Goal: Task Accomplishment & Management: Manage account settings

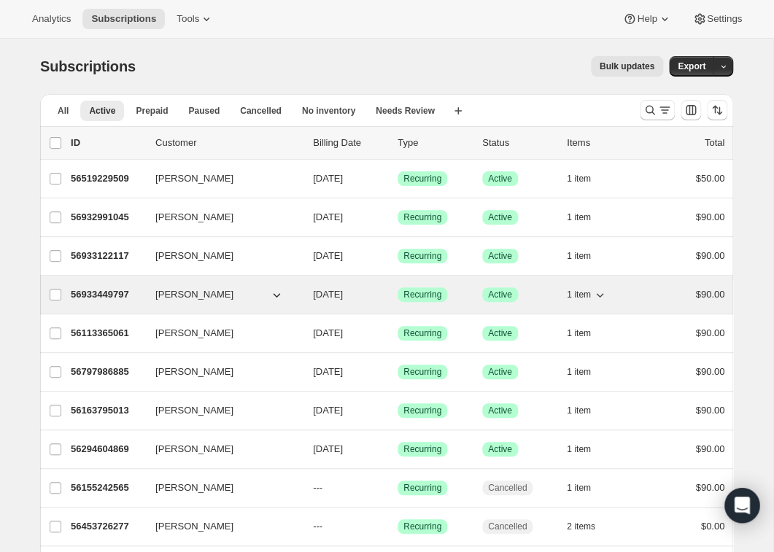
click at [206, 290] on span "[PERSON_NAME]" at bounding box center [194, 294] width 78 height 15
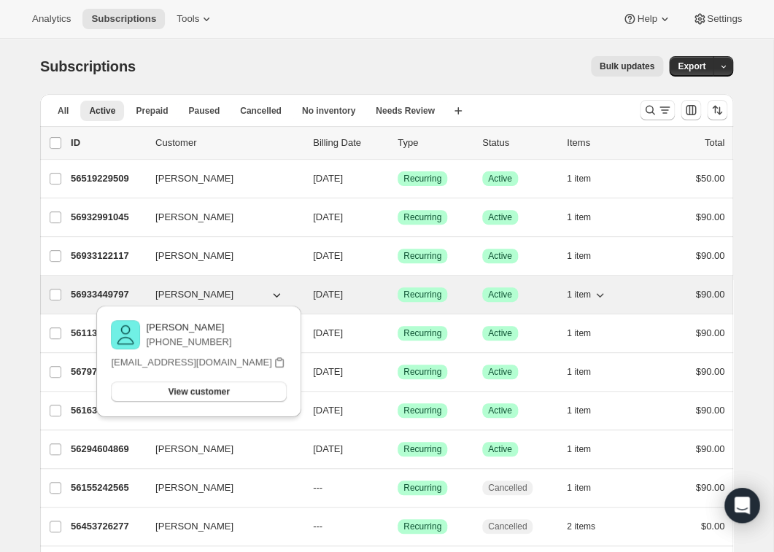
click at [112, 295] on p "56933449797" at bounding box center [107, 294] width 73 height 15
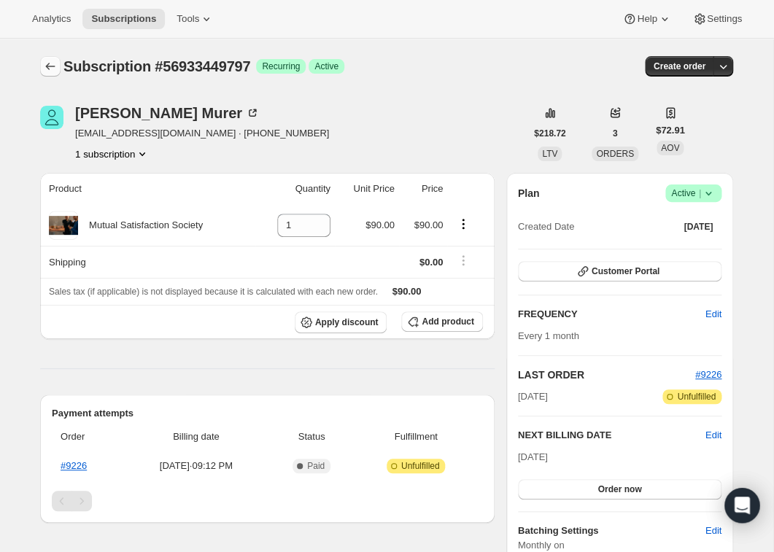
click at [50, 67] on icon "Subscriptions" at bounding box center [50, 66] width 15 height 15
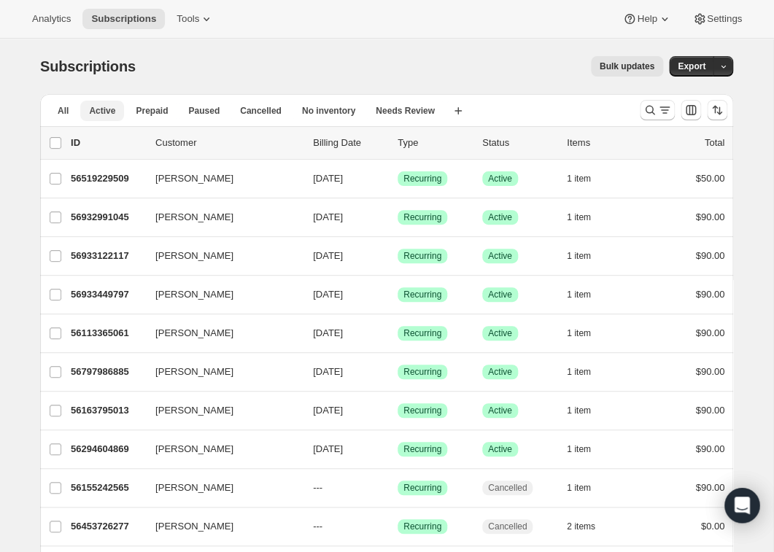
click at [102, 115] on span "Active" at bounding box center [102, 111] width 26 height 12
